Goal: Information Seeking & Learning: Learn about a topic

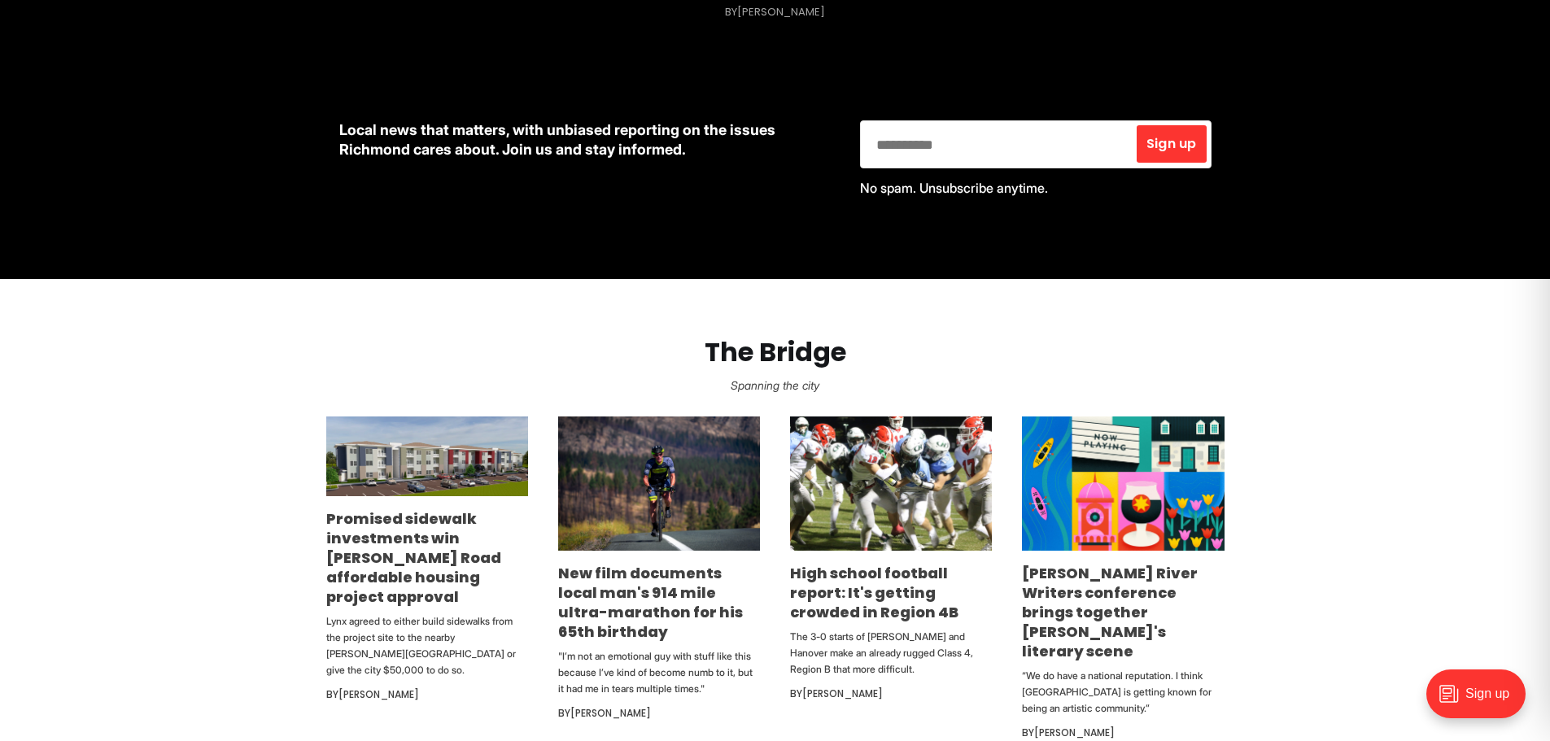
scroll to position [895, 0]
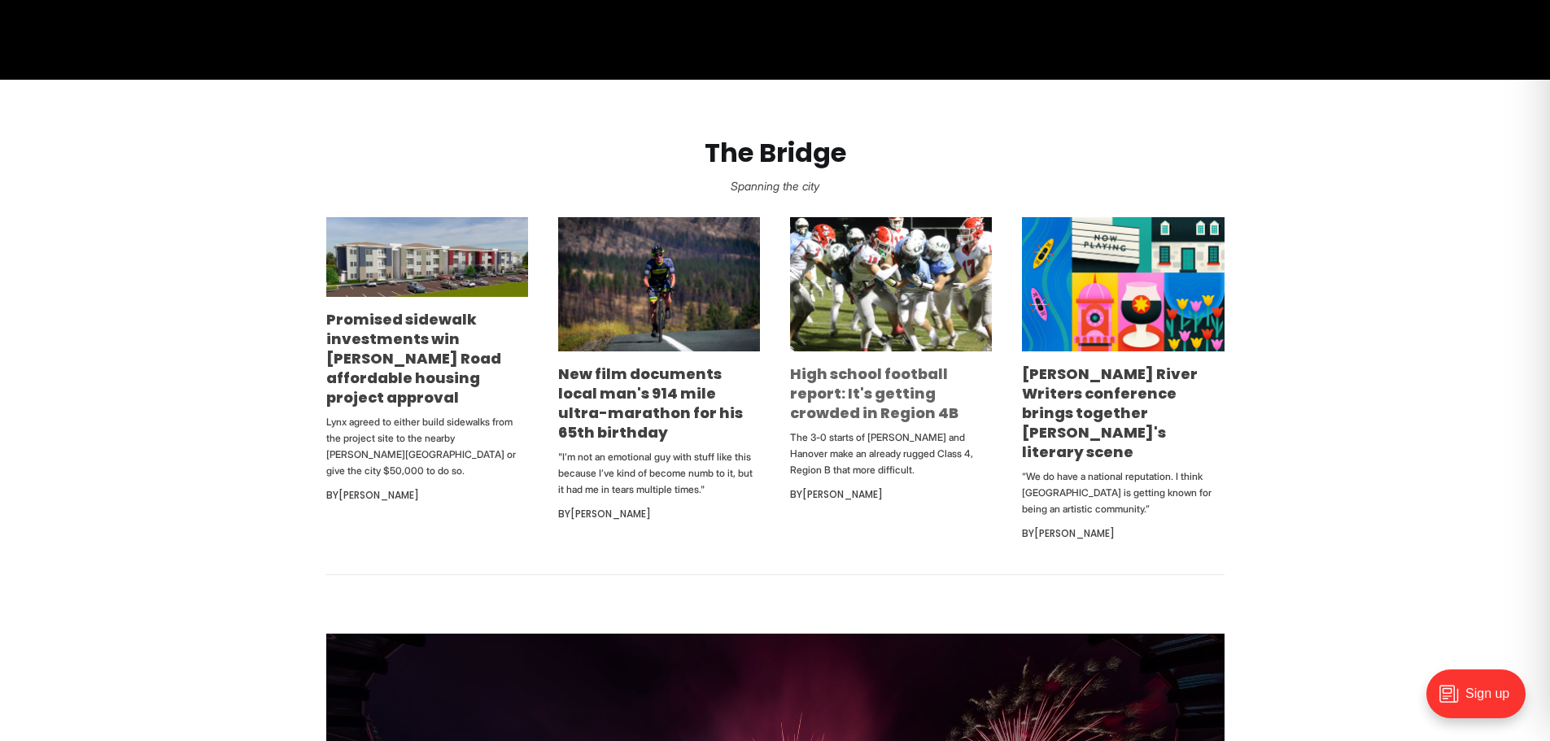
click at [869, 395] on link "High school football report: It's getting crowded in Region 4B" at bounding box center [874, 393] width 168 height 59
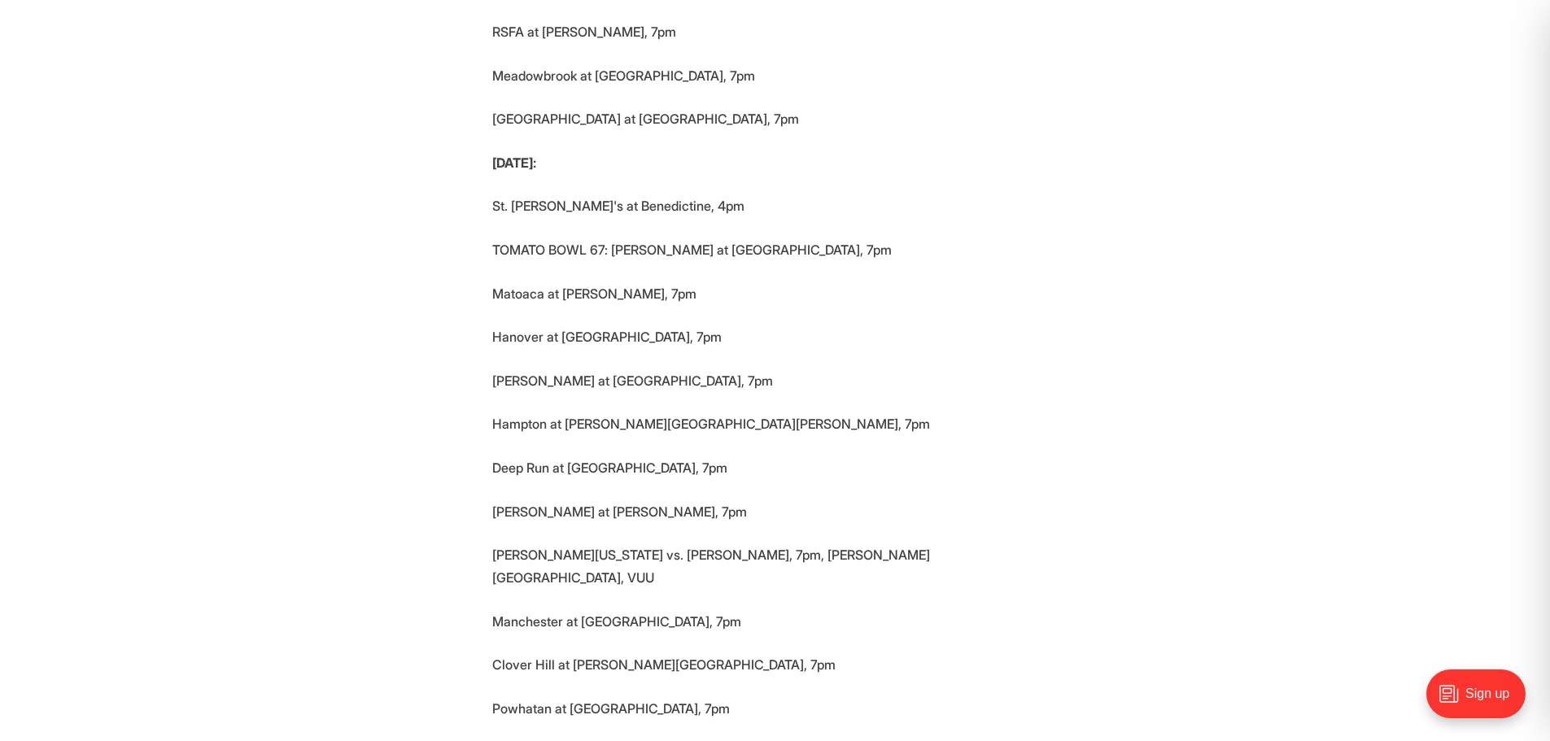
scroll to position [5288, 0]
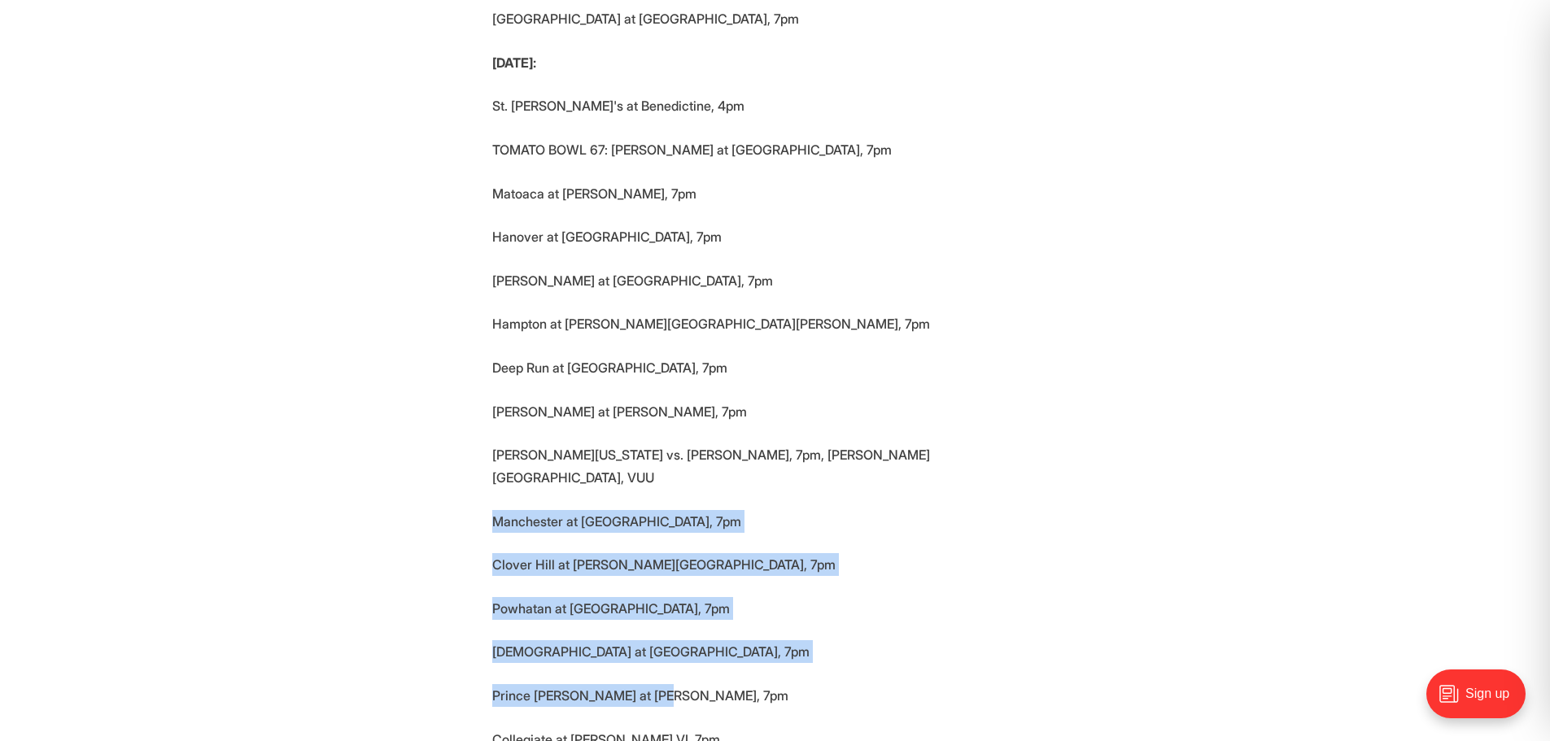
drag, startPoint x: 476, startPoint y: 292, endPoint x: 664, endPoint y: 469, distance: 257.9
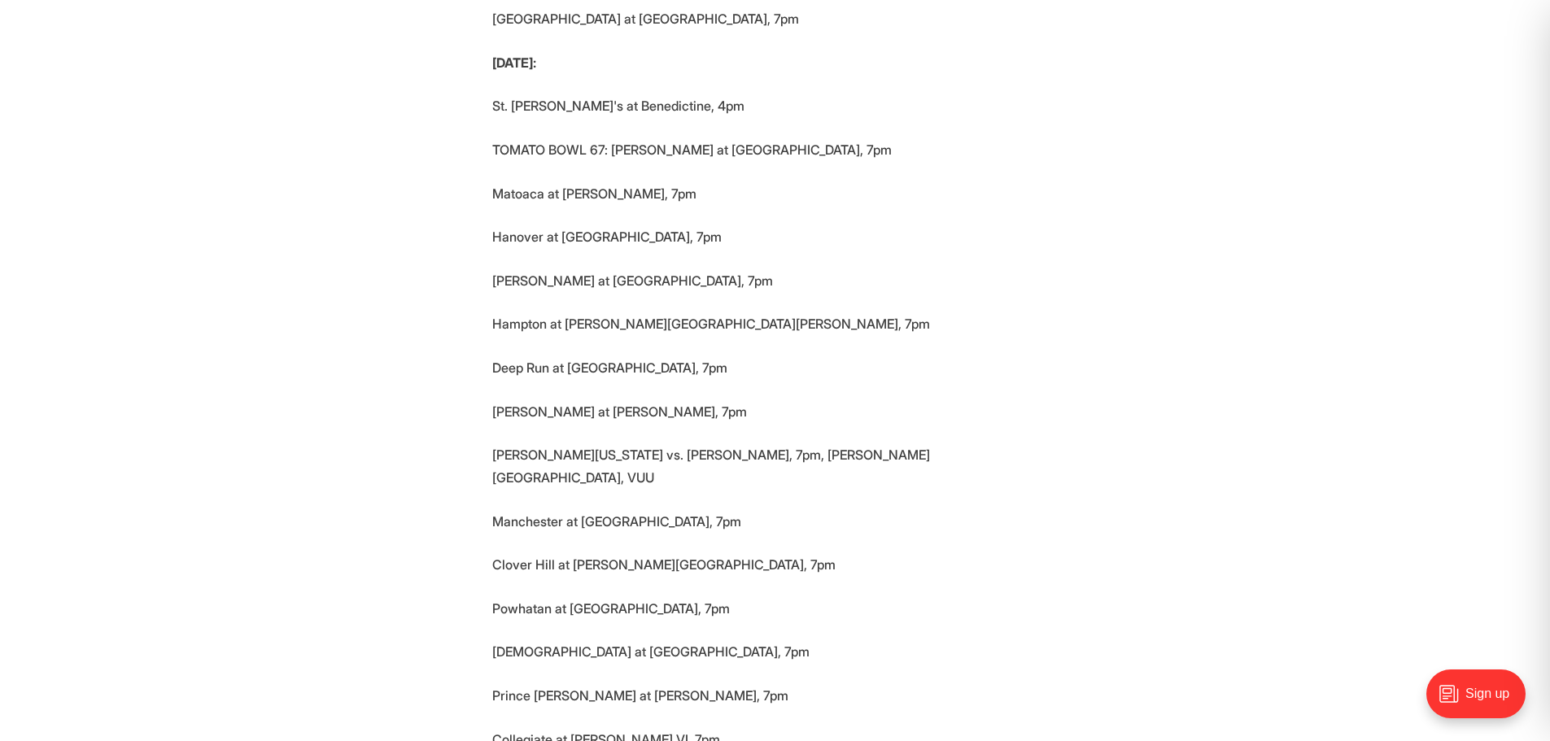
click at [691, 728] on p "Collegiate at Paul VI, 7pm" at bounding box center [775, 739] width 566 height 23
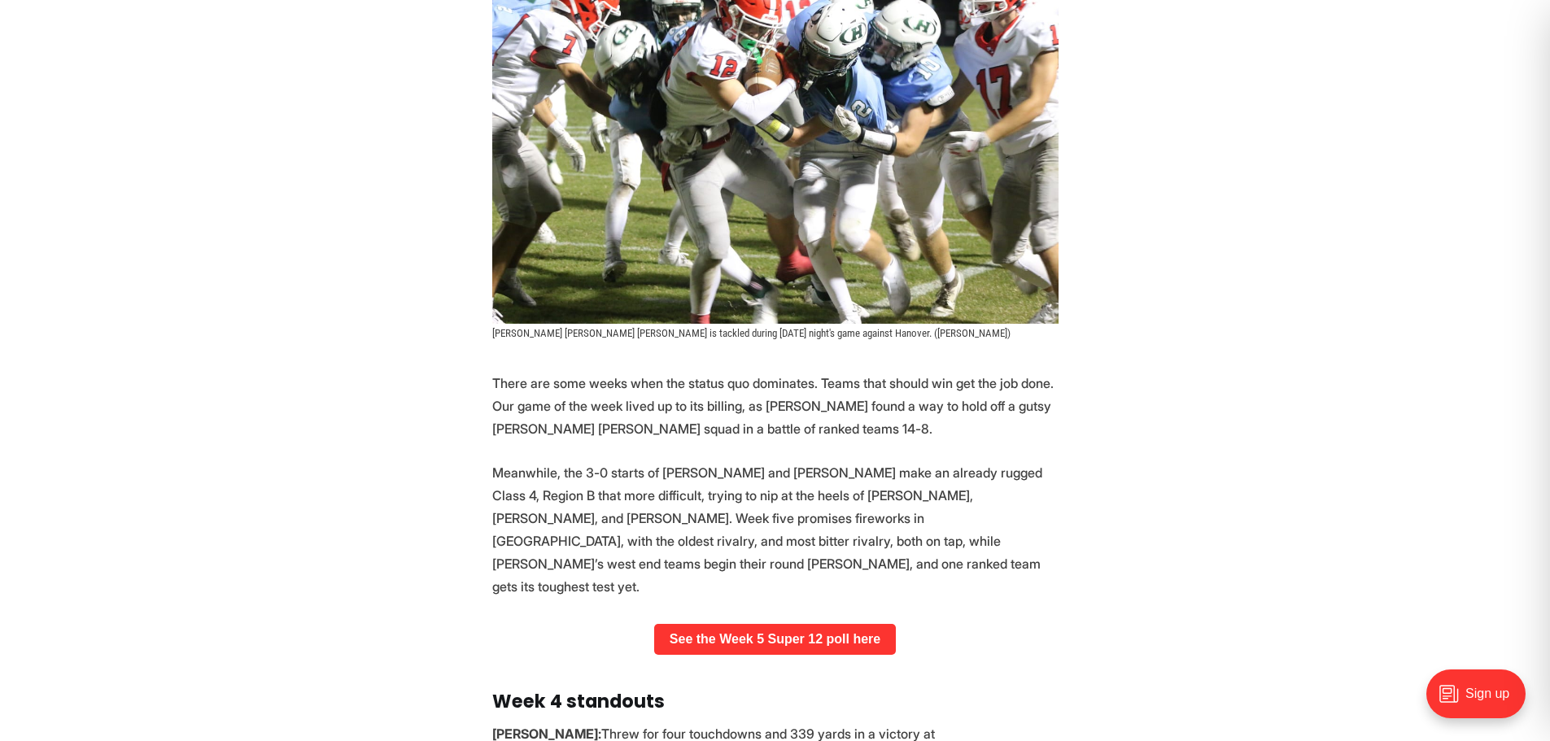
scroll to position [0, 0]
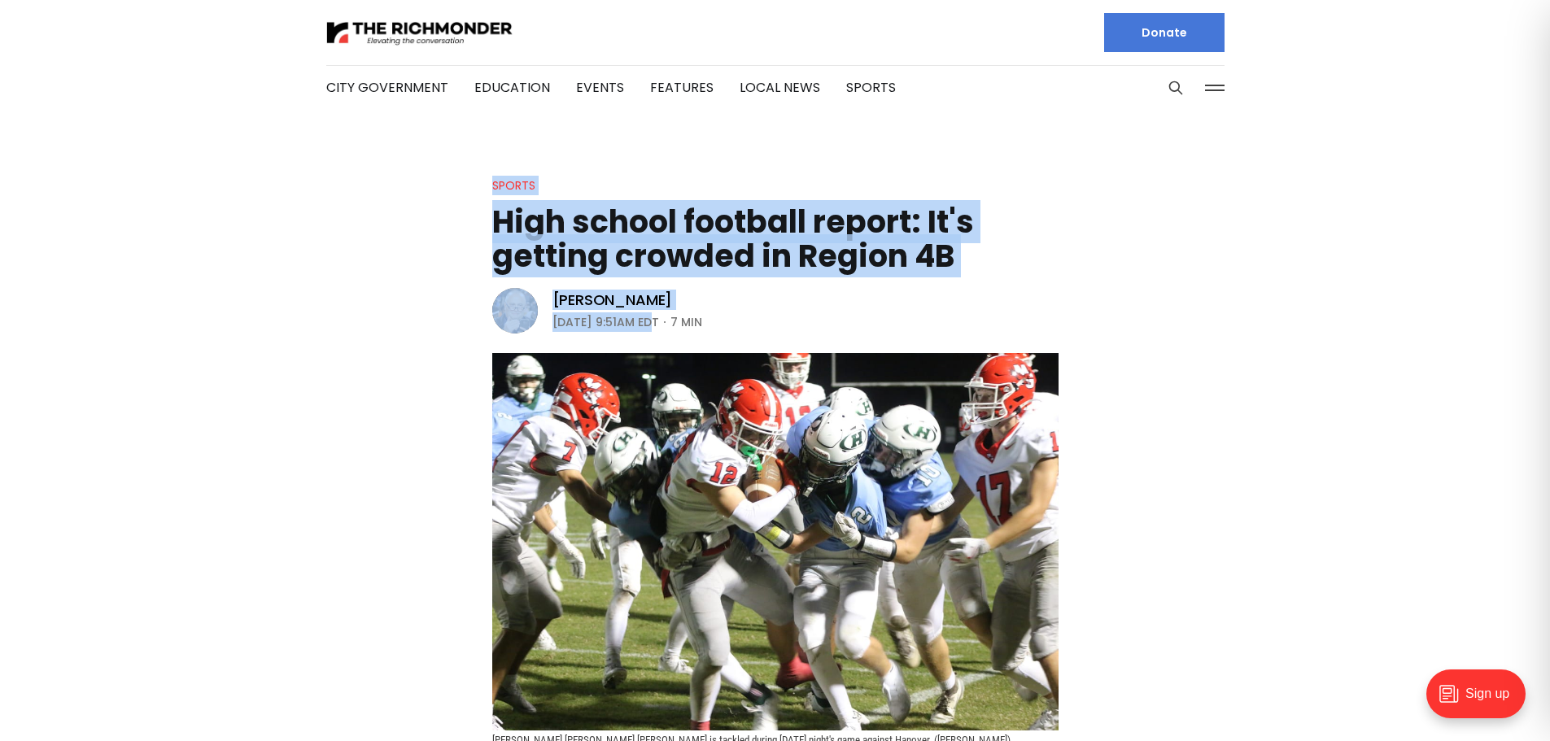
drag, startPoint x: 647, startPoint y: 315, endPoint x: 447, endPoint y: 163, distance: 251.4
